Goal: Information Seeking & Learning: Learn about a topic

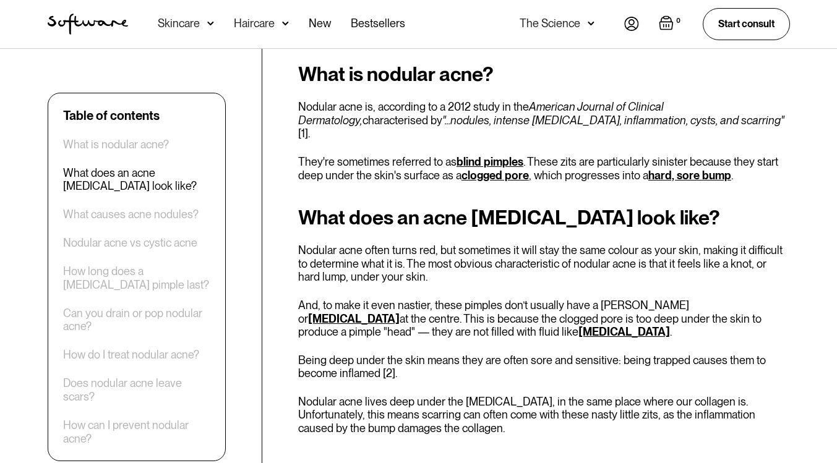
scroll to position [564, 0]
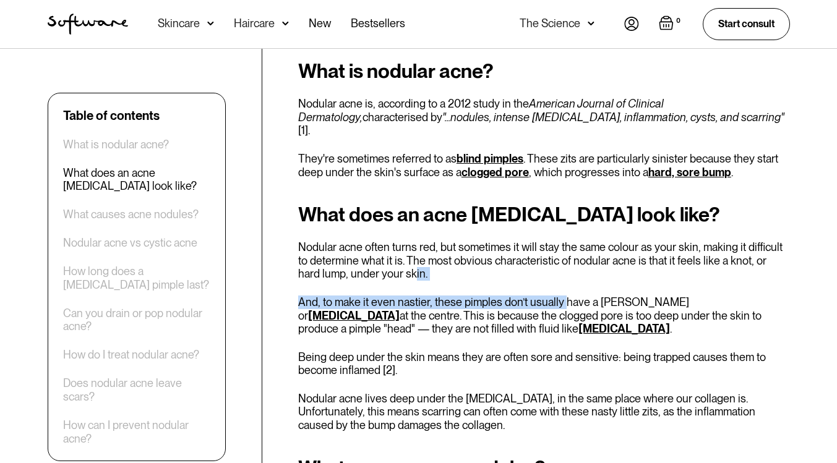
drag, startPoint x: 390, startPoint y: 249, endPoint x: 562, endPoint y: 280, distance: 174.2
click at [562, 280] on div "What does an acne [MEDICAL_DATA] look like? Nodular acne often turns red, but s…" at bounding box center [544, 318] width 492 height 229
click at [562, 296] on p "And, to make it even nastier, these pimples don’t usually have a [PERSON_NAME] …" at bounding box center [544, 316] width 492 height 40
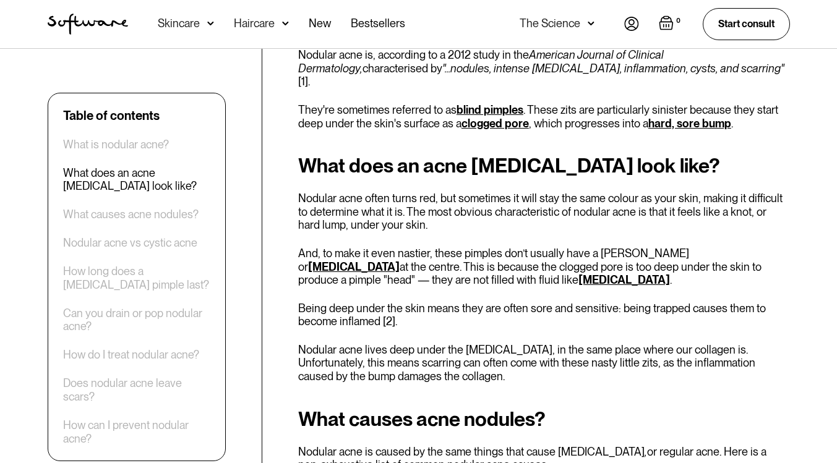
scroll to position [613, 0]
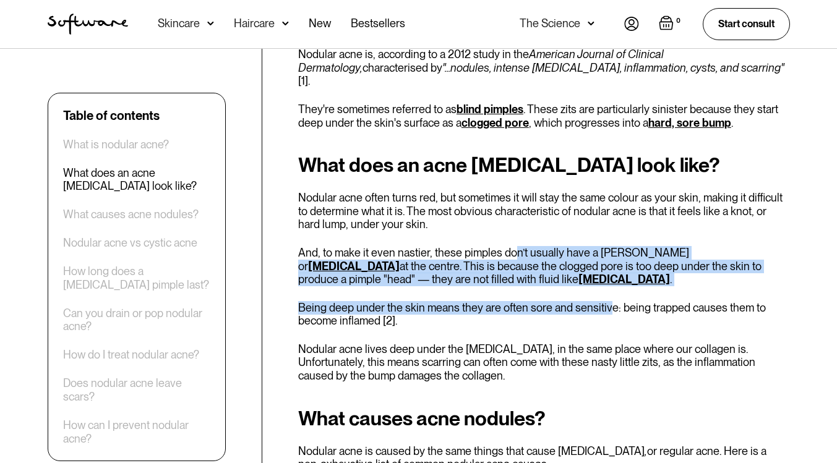
drag, startPoint x: 510, startPoint y: 234, endPoint x: 607, endPoint y: 283, distance: 108.8
click at [608, 283] on div "What does an acne [MEDICAL_DATA] look like? Nodular acne often turns red, but s…" at bounding box center [544, 268] width 492 height 229
click at [607, 301] on p "Being deep under the skin means they are often sore and sensitive: being trappe…" at bounding box center [544, 314] width 492 height 27
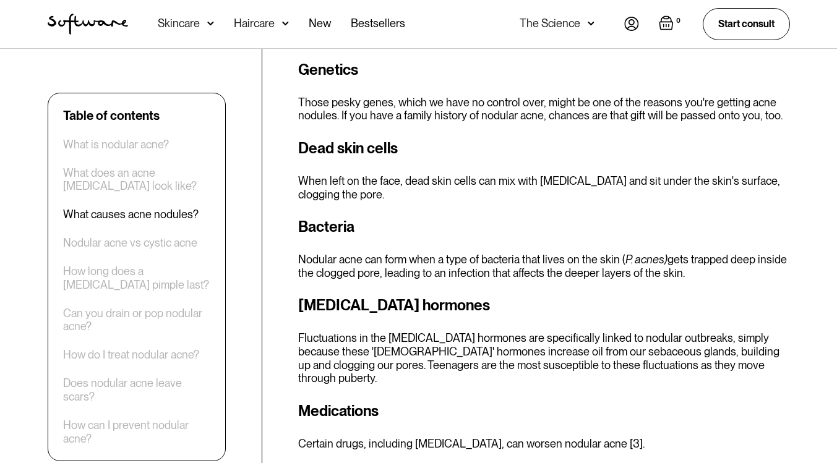
scroll to position [1042, 0]
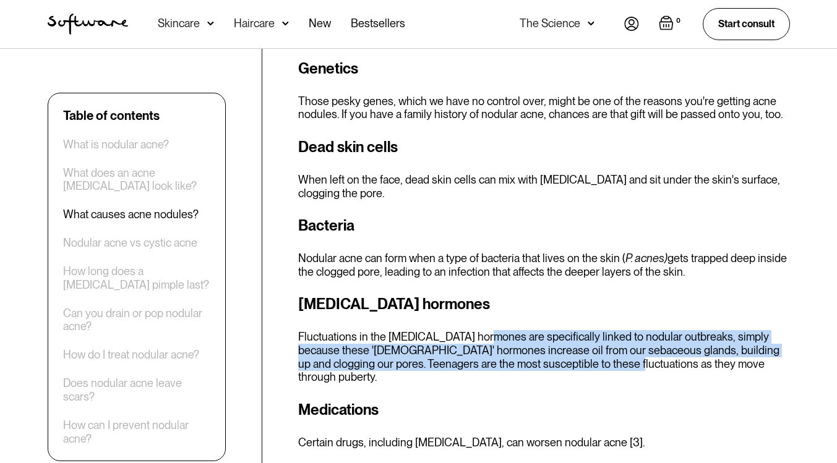
drag, startPoint x: 488, startPoint y: 318, endPoint x: 606, endPoint y: 338, distance: 119.9
click at [606, 338] on p "Fluctuations in the [MEDICAL_DATA] hormones are specifically linked to nodular …" at bounding box center [544, 356] width 492 height 53
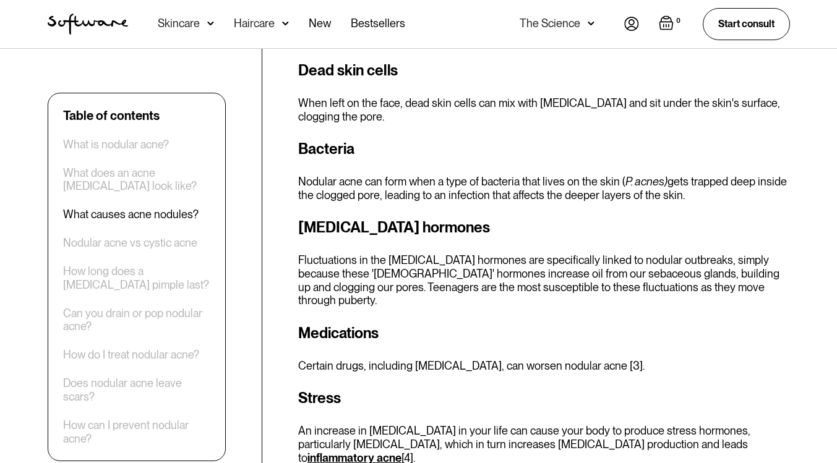
scroll to position [1120, 0]
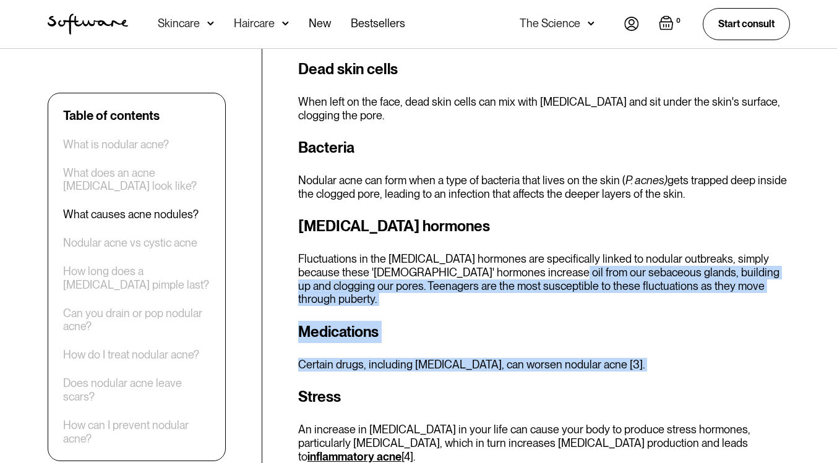
drag, startPoint x: 542, startPoint y: 243, endPoint x: 534, endPoint y: 332, distance: 89.5
click at [535, 332] on div "What causes acne nodules? Nodular acne is caused by the same things that cause …" at bounding box center [544, 182] width 492 height 563
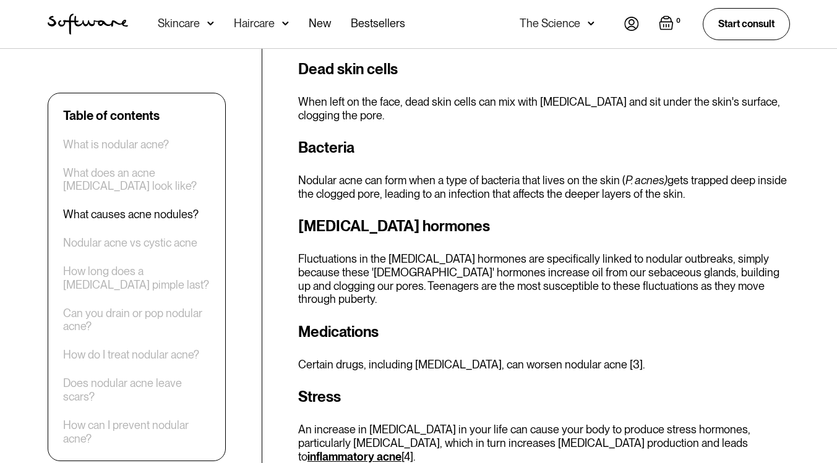
click at [534, 332] on div "What causes acne nodules? Nodular acne is caused by the same things that cause …" at bounding box center [544, 182] width 492 height 563
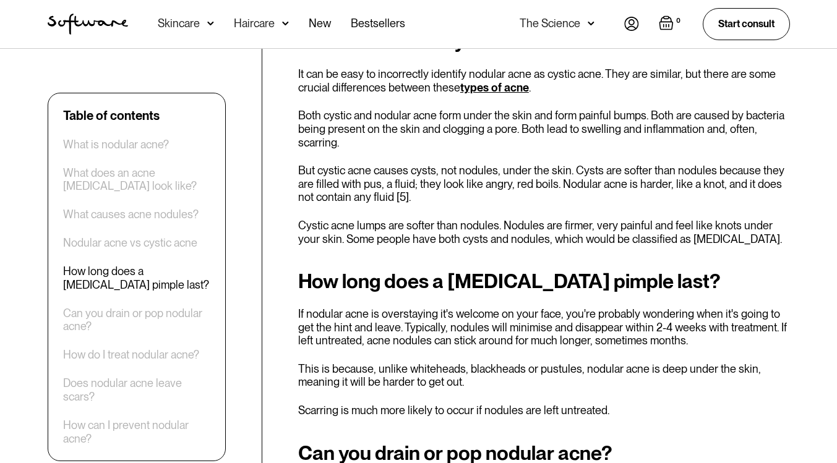
scroll to position [1579, 0]
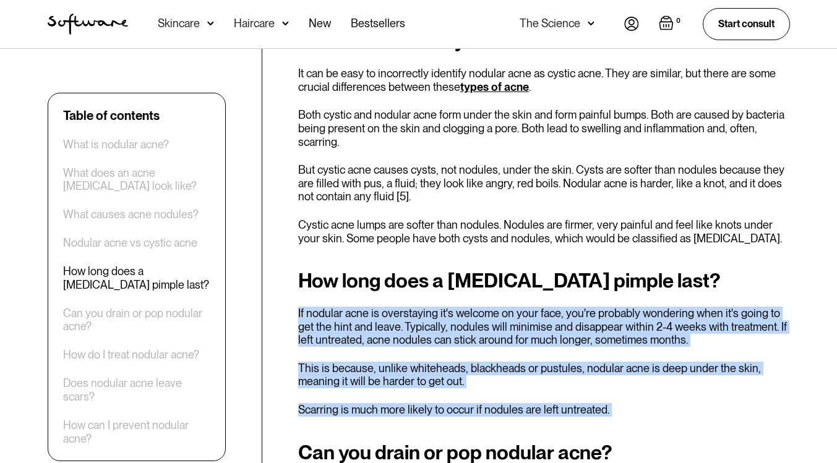
drag, startPoint x: 439, startPoint y: 246, endPoint x: 514, endPoint y: 357, distance: 133.7
click at [515, 357] on div "Have you ever run a finger over your skin and noticed it's without a "head" and…" at bounding box center [544, 416] width 492 height 3011
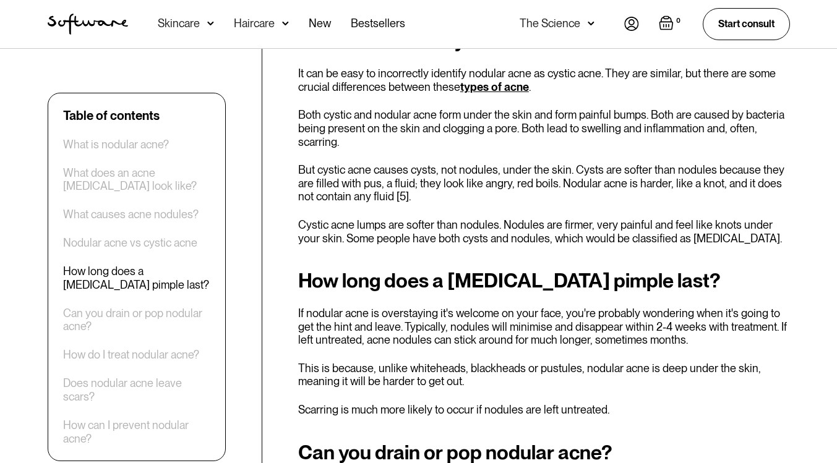
click at [514, 357] on div "Have you ever run a finger over your skin and noticed it's without a "head" and…" at bounding box center [544, 416] width 492 height 3011
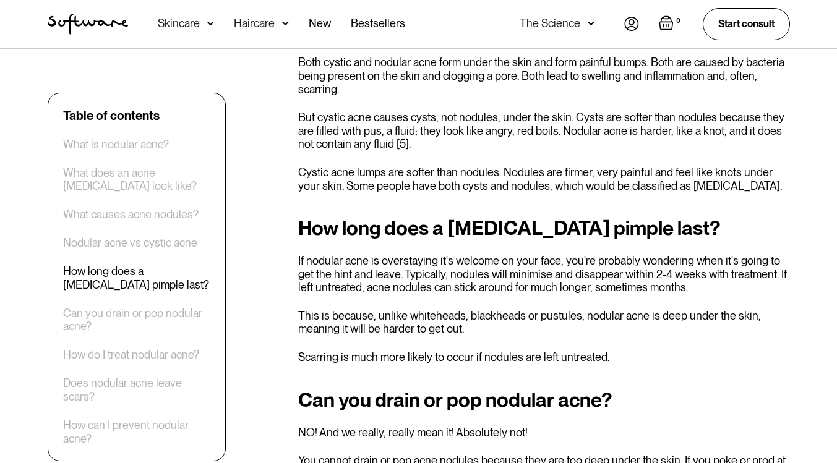
scroll to position [1634, 0]
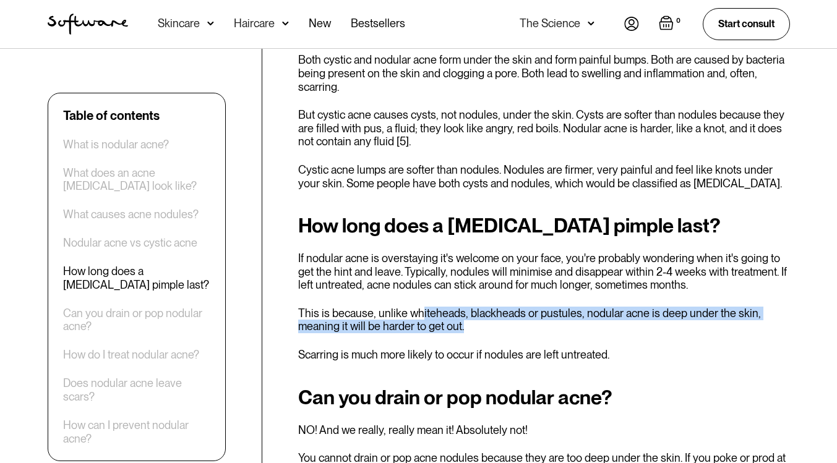
drag, startPoint x: 417, startPoint y: 248, endPoint x: 552, endPoint y: 270, distance: 136.6
click at [552, 307] on p "This is because, unlike whiteheads, blackheads or pustules, nodular acne is dee…" at bounding box center [544, 320] width 492 height 27
drag, startPoint x: 486, startPoint y: 240, endPoint x: 576, endPoint y: 274, distance: 95.2
click at [577, 274] on div "How long does a [MEDICAL_DATA] pimple last? If nodular acne is overstaying it's…" at bounding box center [544, 288] width 492 height 147
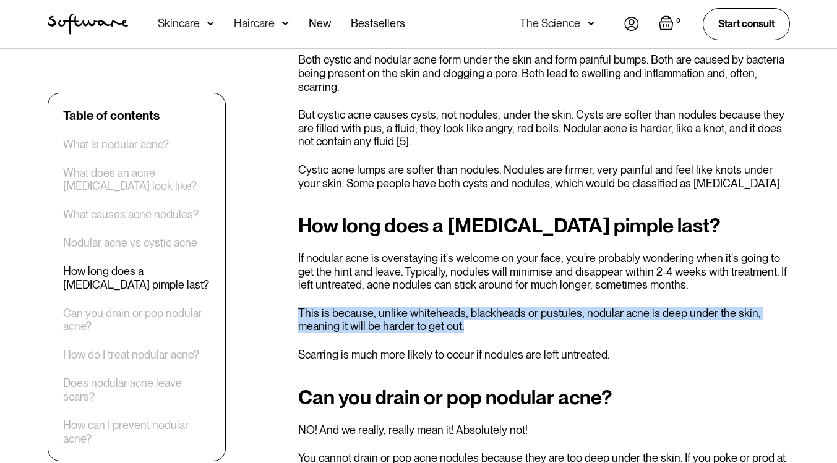
click at [576, 307] on p "This is because, unlike whiteheads, blackheads or pustules, nodular acne is dee…" at bounding box center [544, 320] width 492 height 27
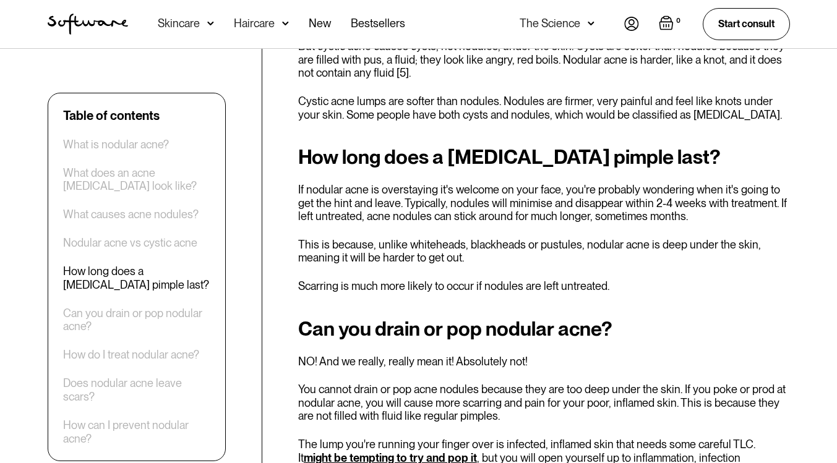
scroll to position [1705, 0]
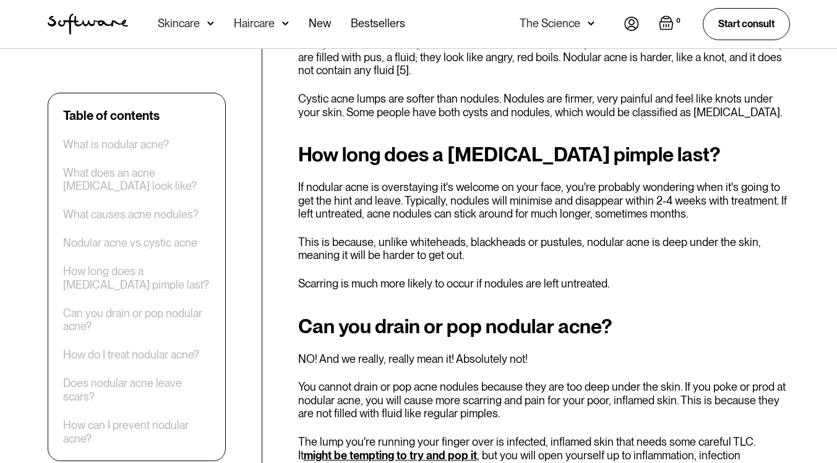
drag, startPoint x: 457, startPoint y: 231, endPoint x: 650, endPoint y: 219, distance: 192.8
click at [650, 219] on div "Have you ever run a finger over your skin and noticed it's without a "head" and…" at bounding box center [544, 290] width 492 height 3011
click at [650, 277] on p "Scarring is much more likely to occur if nodules are left untreated." at bounding box center [544, 284] width 492 height 14
drag, startPoint x: 528, startPoint y: 223, endPoint x: 635, endPoint y: 225, distance: 106.4
click at [635, 277] on p "Scarring is much more likely to occur if nodules are left untreated." at bounding box center [544, 284] width 492 height 14
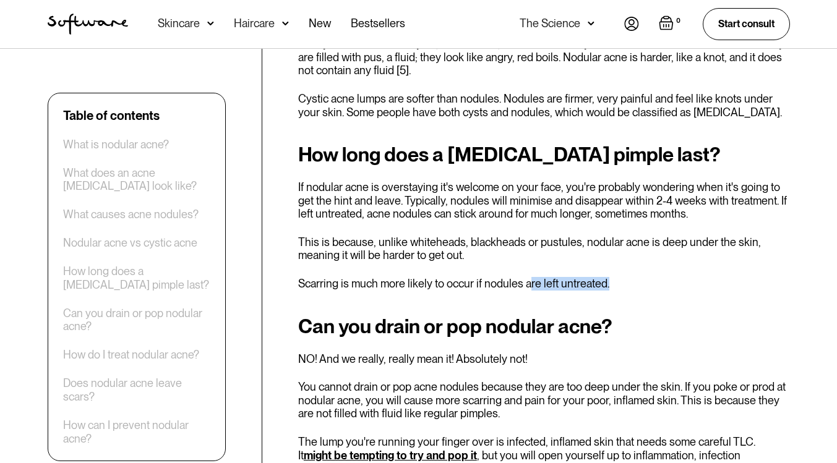
click at [635, 277] on p "Scarring is much more likely to occur if nodules are left untreated." at bounding box center [544, 284] width 492 height 14
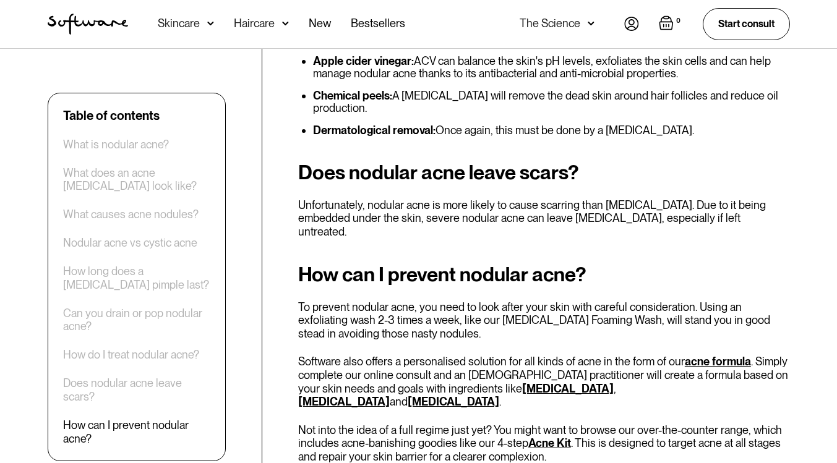
scroll to position [2793, 0]
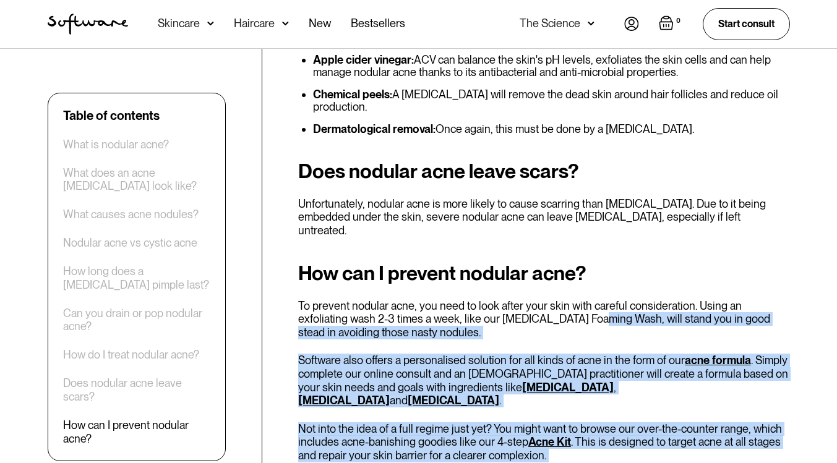
drag, startPoint x: 528, startPoint y: 204, endPoint x: 550, endPoint y: 329, distance: 127.6
click at [550, 423] on p "Not into the idea of a full regime just yet? You might want to browse our over-…" at bounding box center [544, 443] width 492 height 40
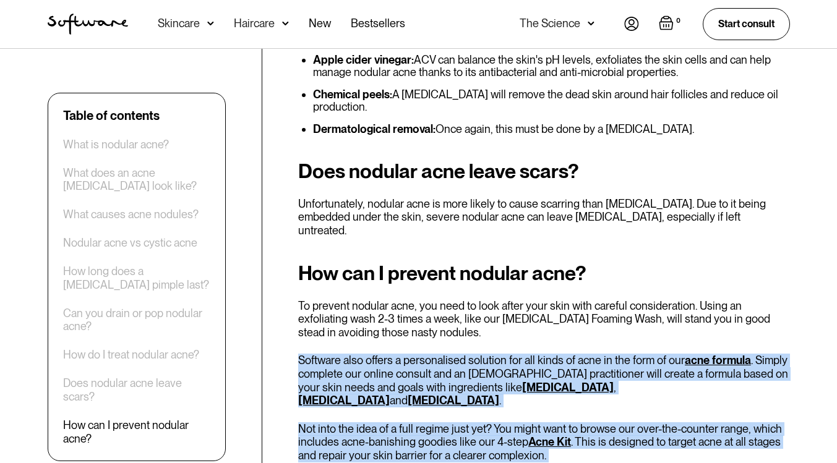
drag, startPoint x: 438, startPoint y: 228, endPoint x: 625, endPoint y: 348, distance: 222.6
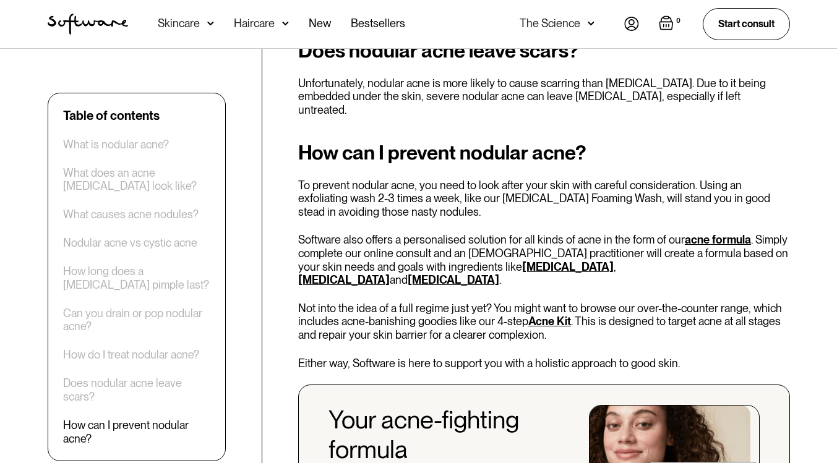
scroll to position [2915, 0]
